Goal: Task Accomplishment & Management: Manage account settings

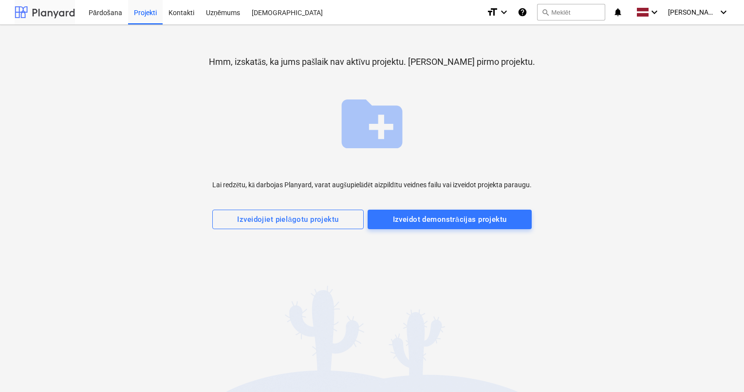
click at [53, 12] on div at bounding box center [45, 12] width 60 height 24
click at [106, 10] on div "Pārdošana" at bounding box center [105, 12] width 45 height 25
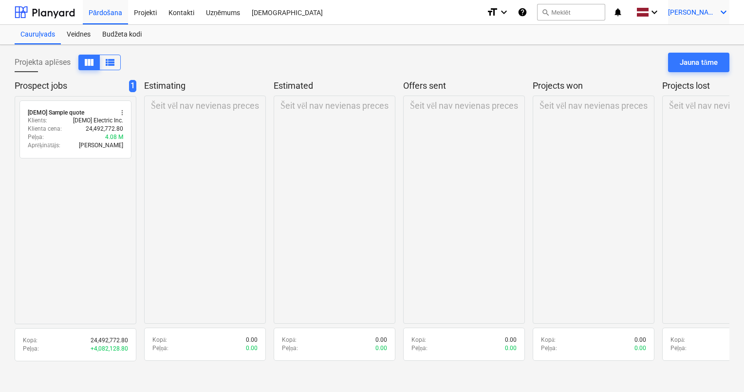
click at [723, 13] on icon "keyboard_arrow_down" at bounding box center [724, 12] width 12 height 12
click at [684, 56] on div "Izlogoties" at bounding box center [700, 54] width 58 height 16
